Goal: Task Accomplishment & Management: Manage account settings

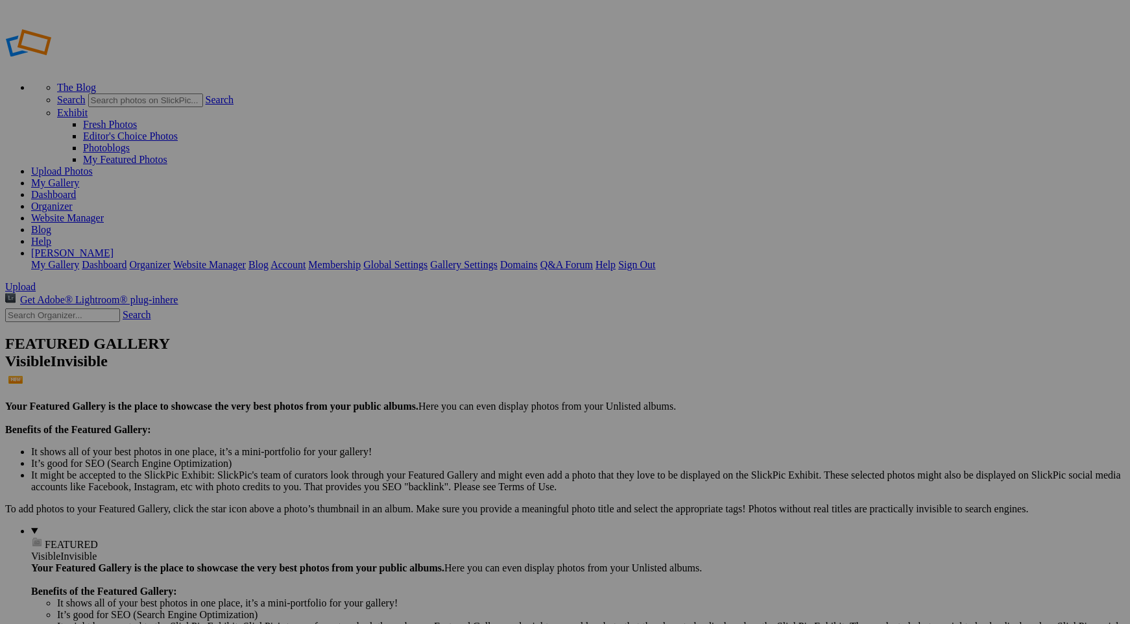
click at [437, 330] on input "Resources" at bounding box center [463, 337] width 141 height 14
type input "Resources"
click at [449, 377] on span "Create" at bounding box center [435, 382] width 27 height 11
